Goal: Task Accomplishment & Management: Use online tool/utility

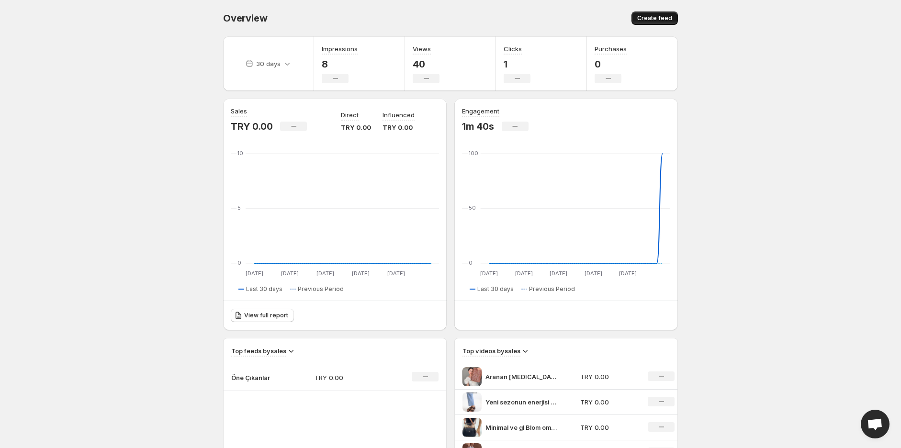
click at [662, 19] on span "Create feed" at bounding box center [654, 18] width 35 height 8
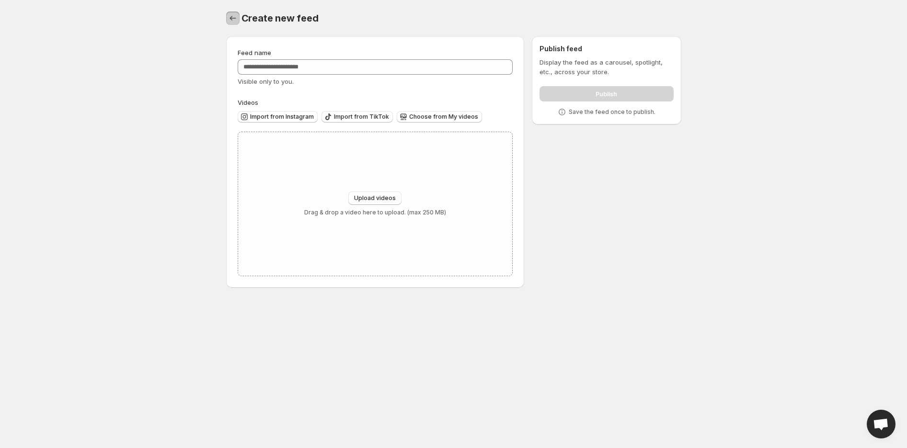
click at [236, 18] on icon "Settings" at bounding box center [233, 18] width 10 height 10
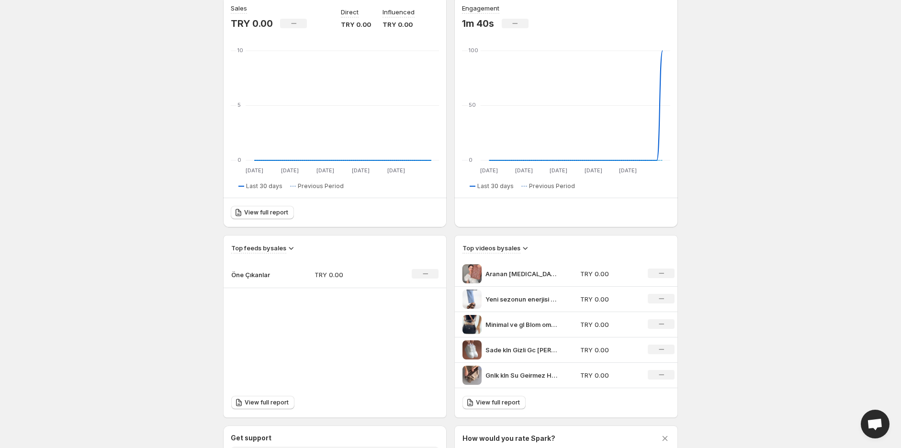
scroll to position [106, 0]
